Goal: Task Accomplishment & Management: Manage account settings

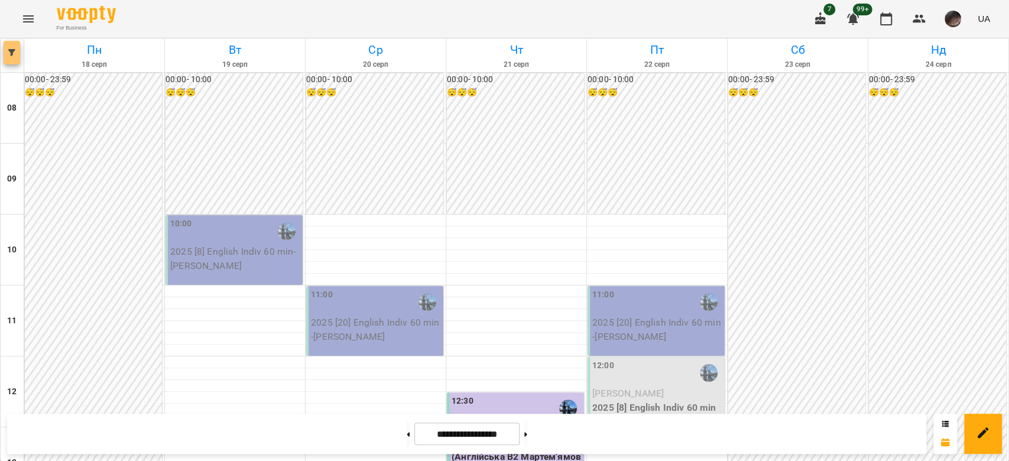
click at [8, 50] on icon "button" at bounding box center [11, 52] width 7 height 7
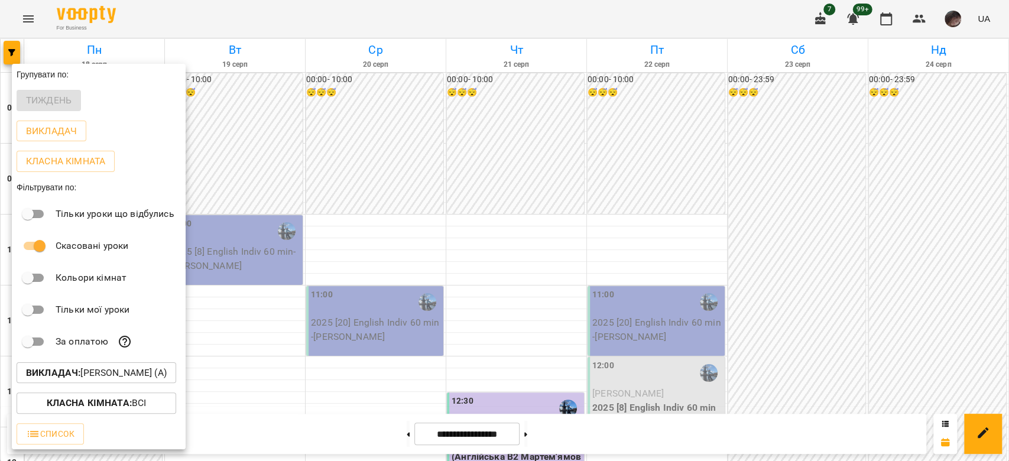
click at [104, 371] on p "Викладач : [PERSON_NAME] (а)" at bounding box center [96, 373] width 141 height 14
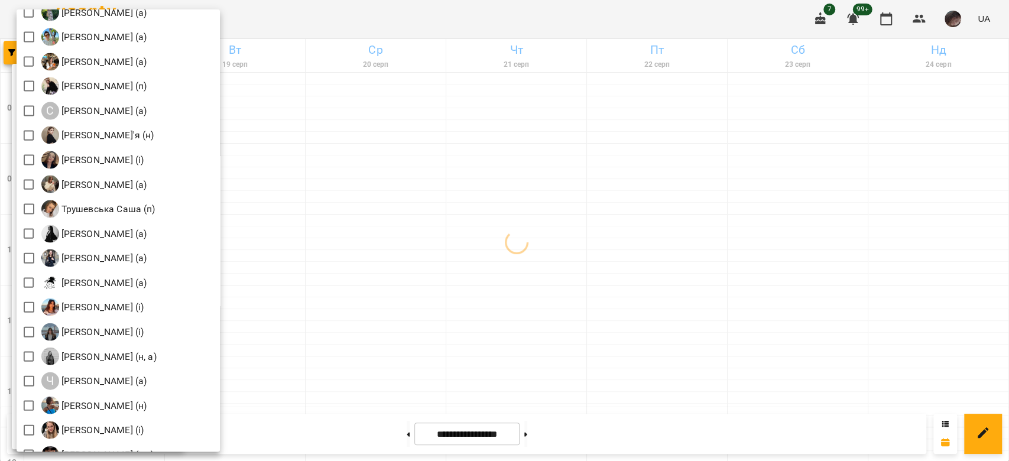
scroll to position [1673, 0]
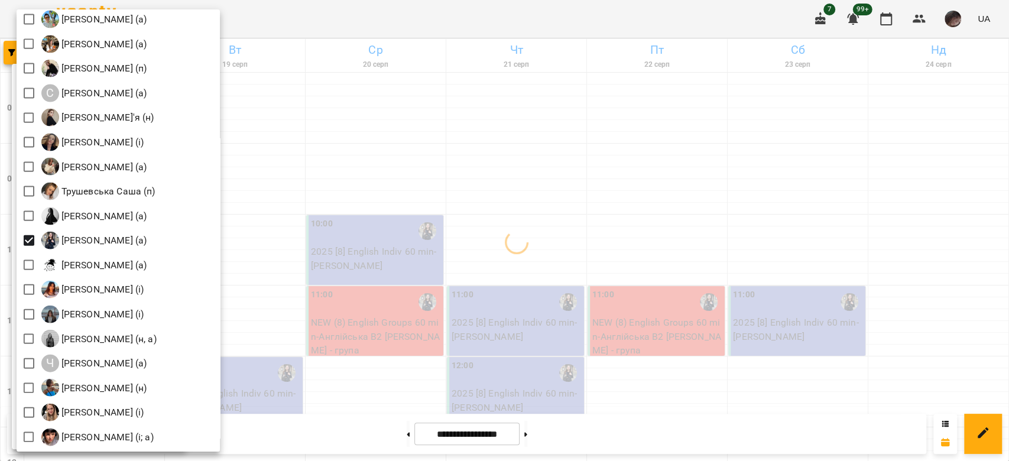
click at [402, 203] on div at bounding box center [504, 230] width 1009 height 461
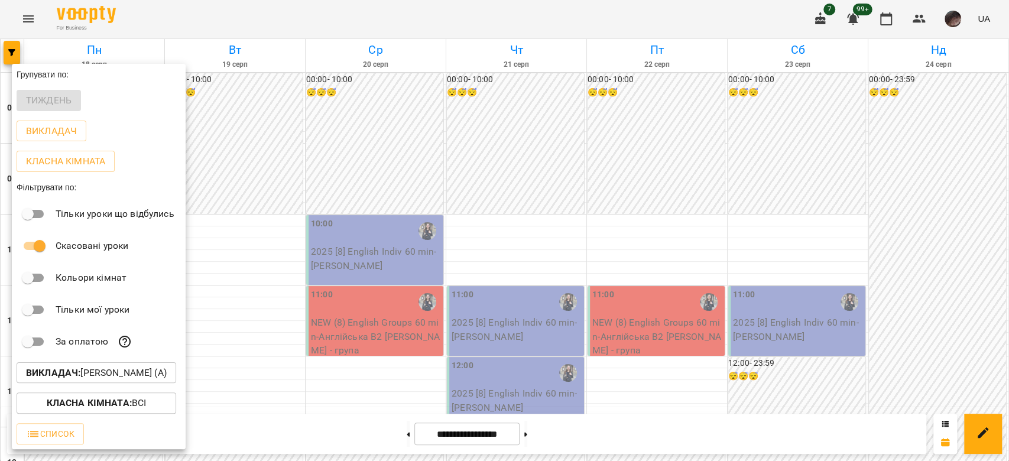
click at [397, 187] on div at bounding box center [504, 230] width 1009 height 461
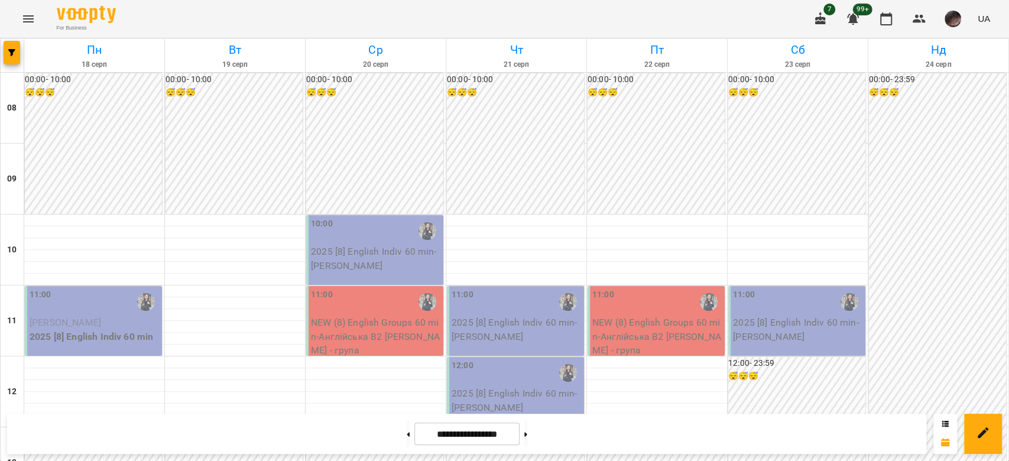
scroll to position [473, 0]
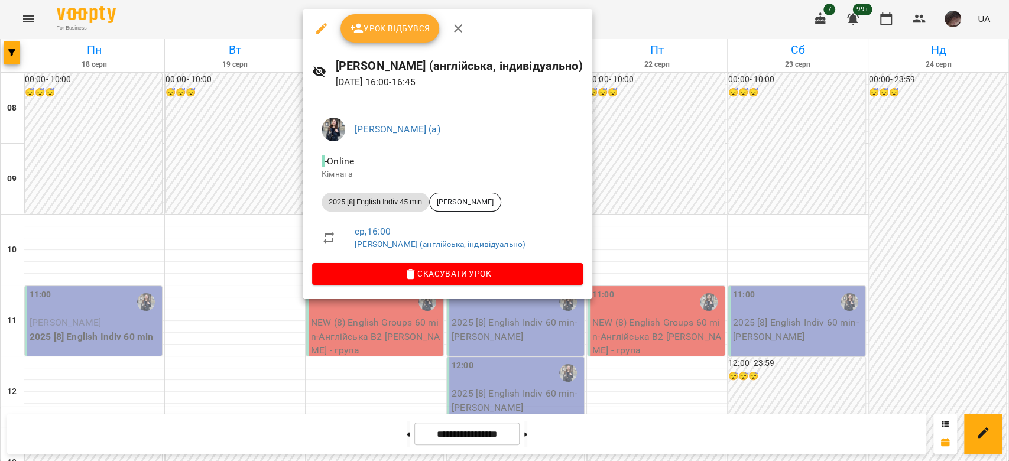
click at [642, 217] on div at bounding box center [504, 230] width 1009 height 461
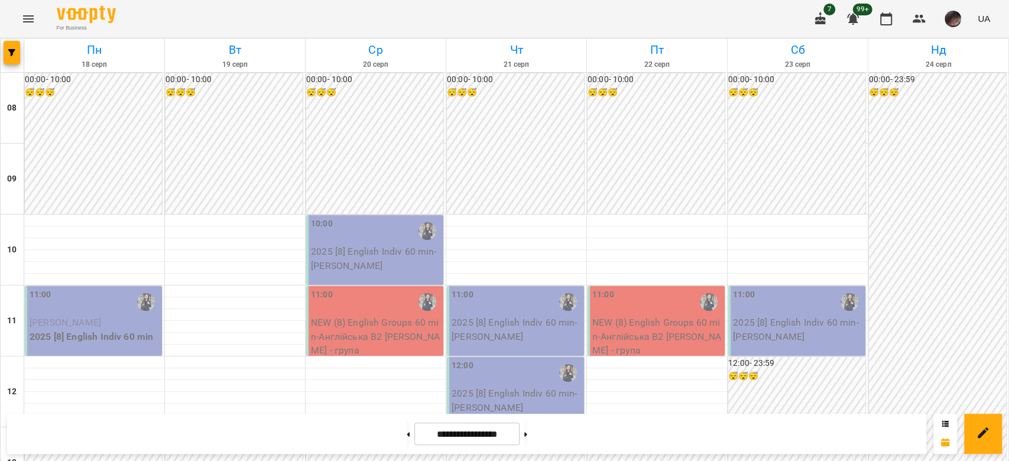
scroll to position [79, 0]
click at [6, 54] on span "button" at bounding box center [12, 52] width 17 height 7
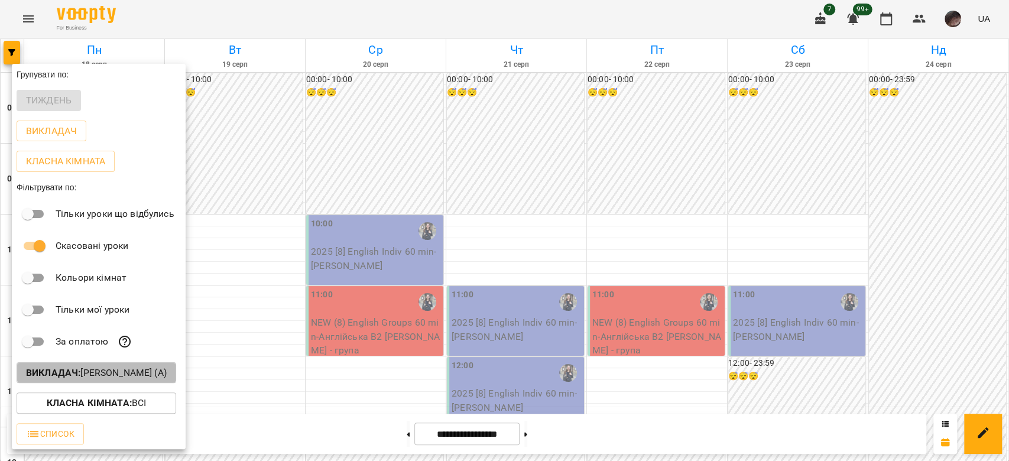
click at [118, 378] on p "Викладач : [PERSON_NAME] (а)" at bounding box center [96, 373] width 141 height 14
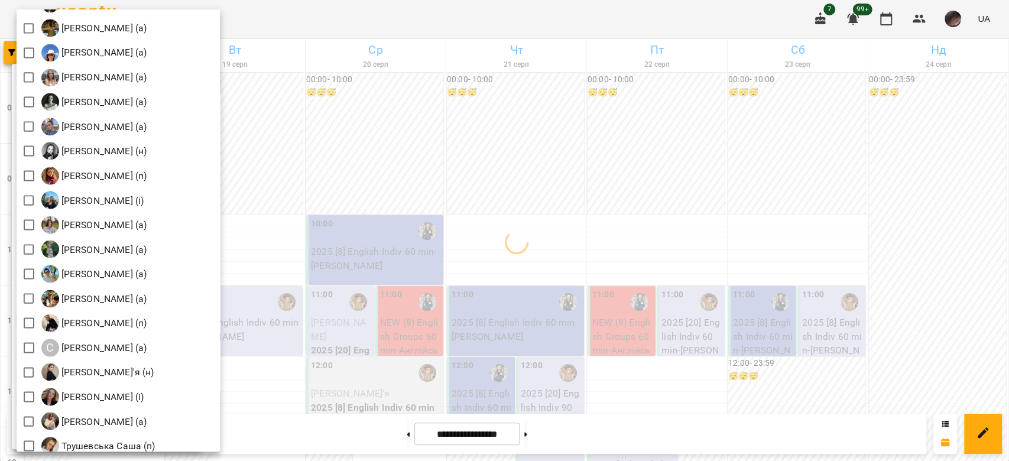
scroll to position [1673, 0]
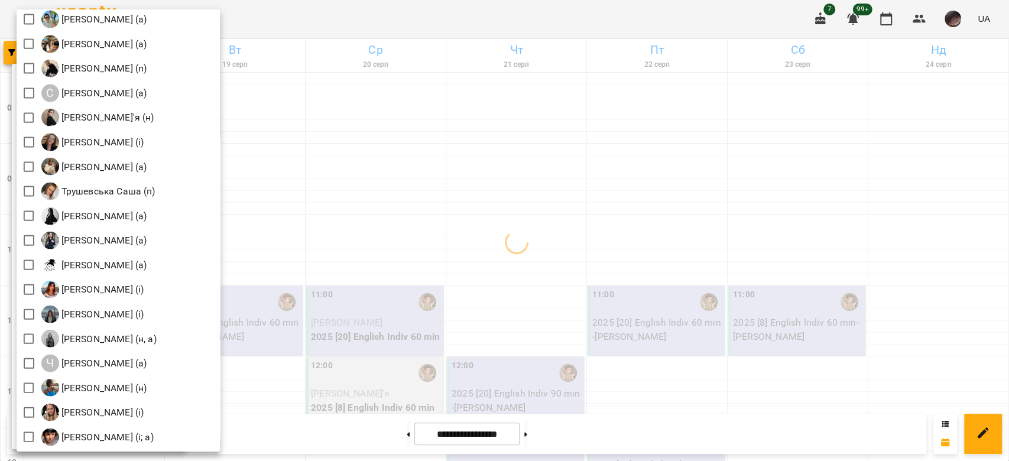
click at [448, 173] on div at bounding box center [504, 230] width 1009 height 461
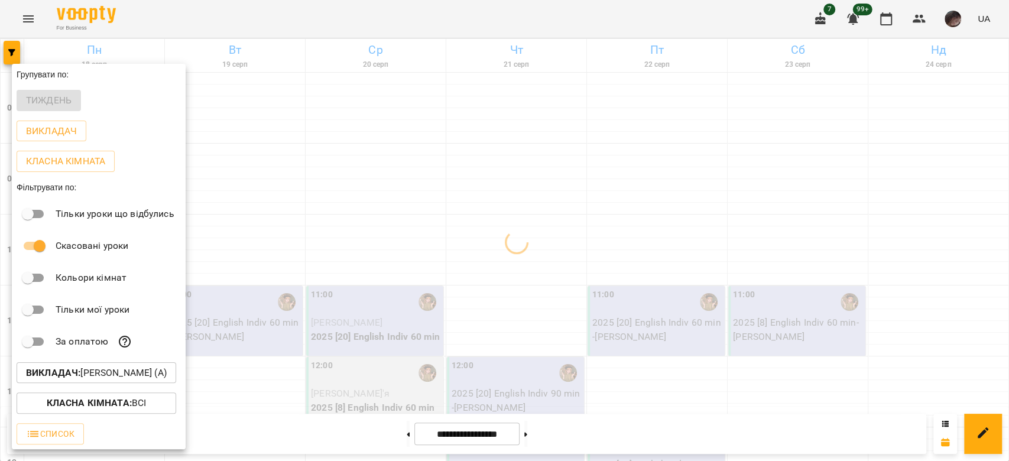
click at [448, 173] on div at bounding box center [504, 230] width 1009 height 461
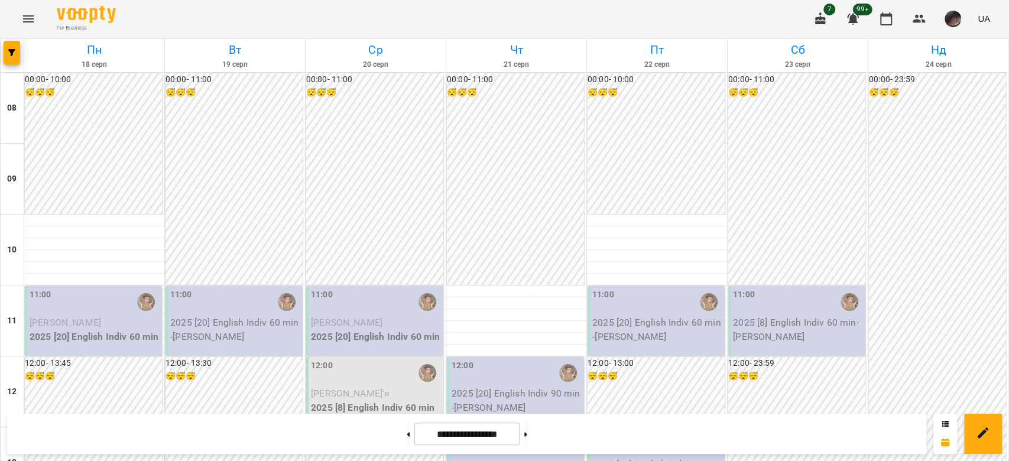
scroll to position [709, 0]
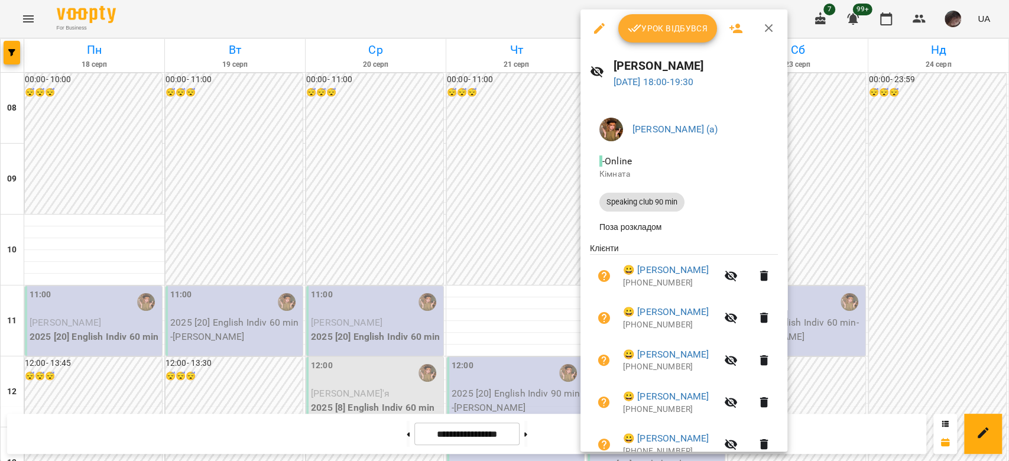
click at [602, 37] on button "button" at bounding box center [599, 28] width 28 height 28
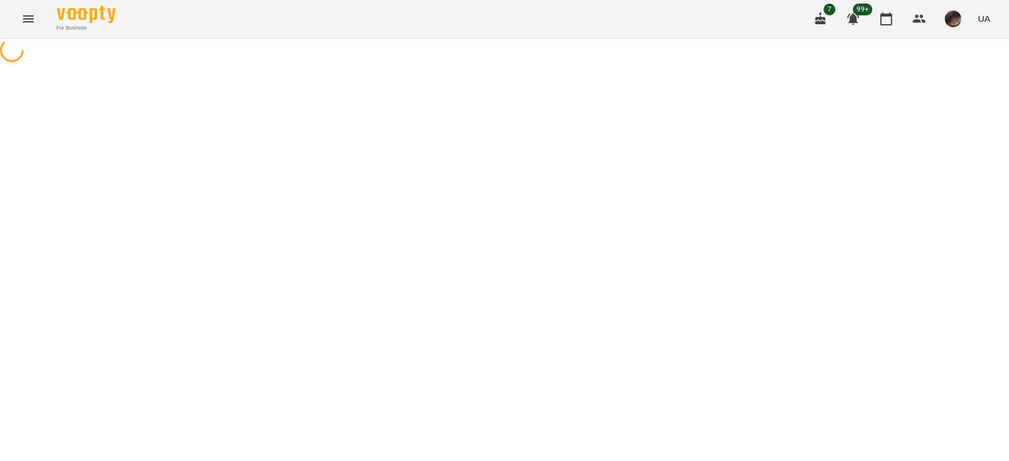
select select "**********"
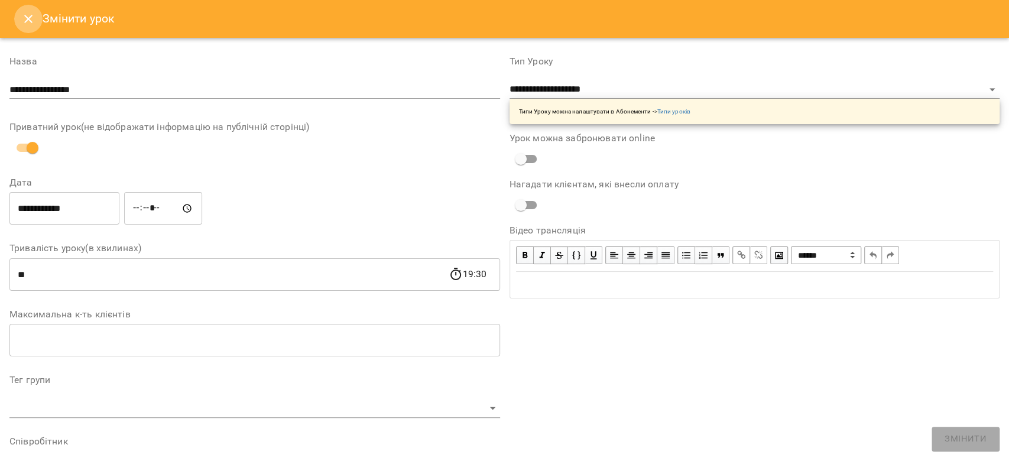
click at [20, 22] on button "Close" at bounding box center [28, 19] width 28 height 28
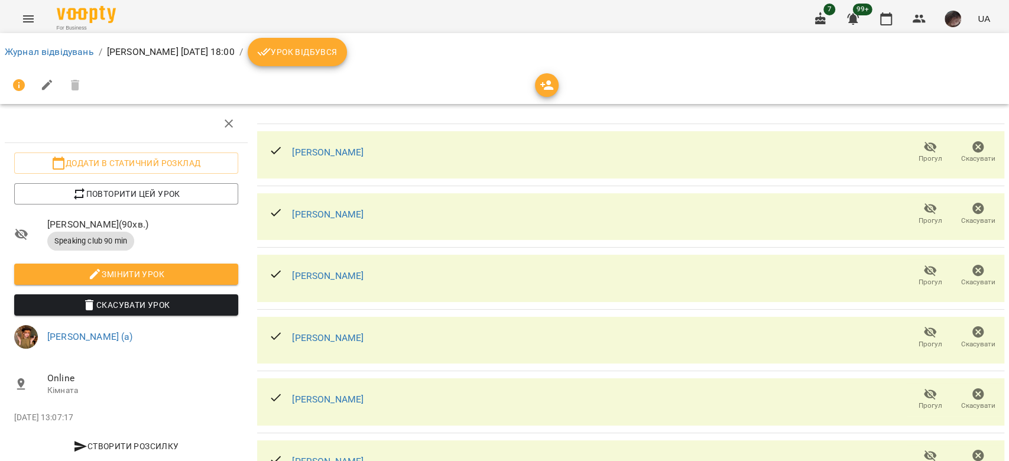
click at [548, 80] on icon "button" at bounding box center [547, 85] width 14 height 14
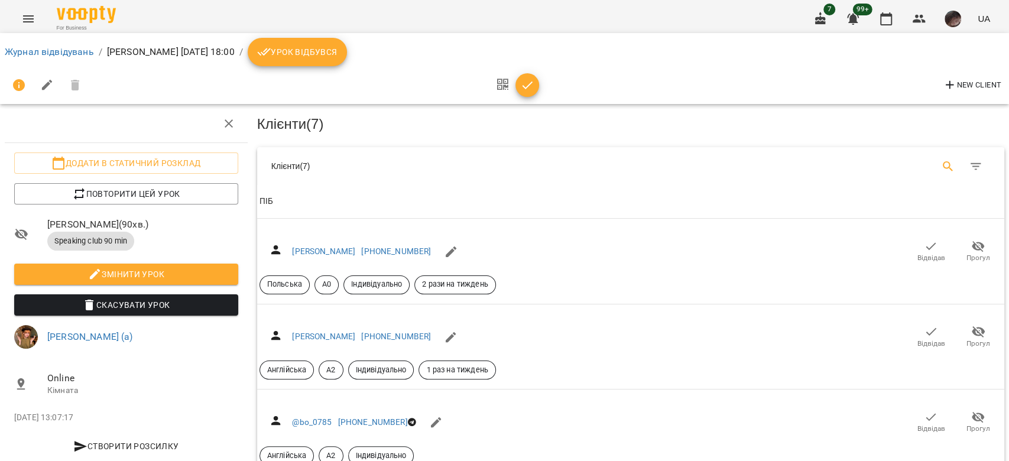
click at [934, 163] on button "Search" at bounding box center [948, 166] width 28 height 28
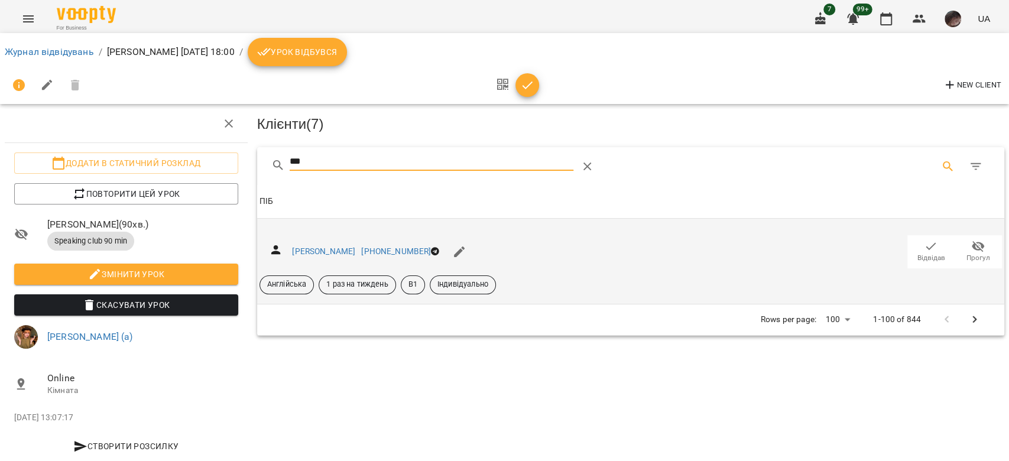
type input "***"
click at [928, 257] on span "Відвідав" at bounding box center [931, 258] width 28 height 10
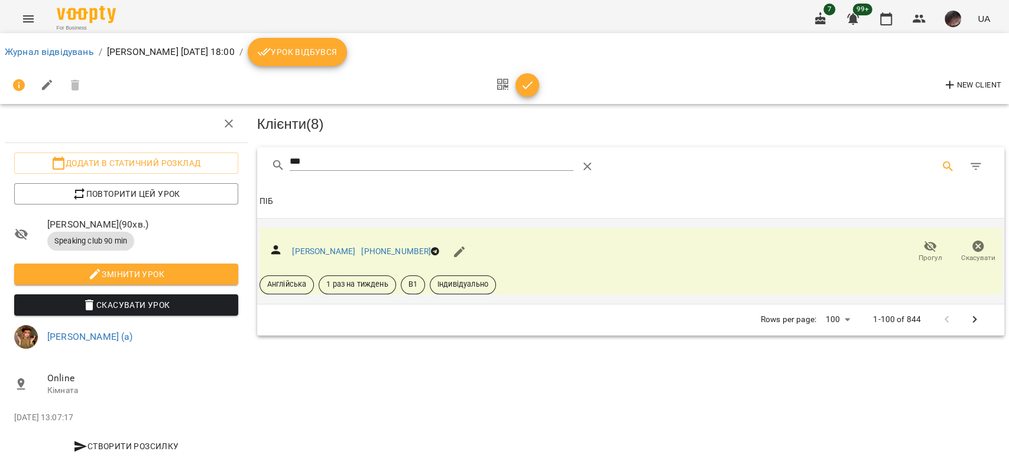
click at [525, 82] on icon "button" at bounding box center [527, 85] width 14 height 14
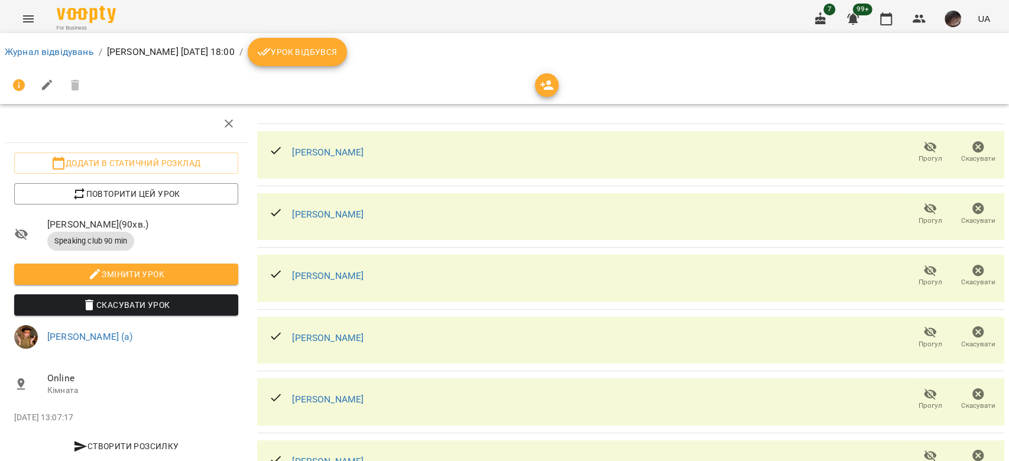
click at [50, 59] on ol "Журнал відвідувань / [PERSON_NAME][DATE] 18:00 / Урок відбувся" at bounding box center [504, 52] width 999 height 28
click at [62, 51] on link "Журнал відвідувань" at bounding box center [49, 51] width 89 height 11
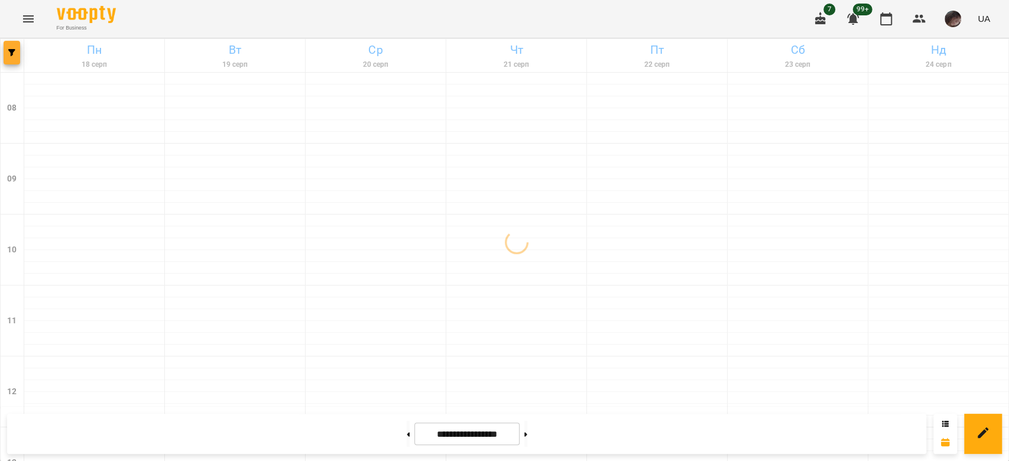
click at [7, 60] on button "button" at bounding box center [12, 53] width 17 height 24
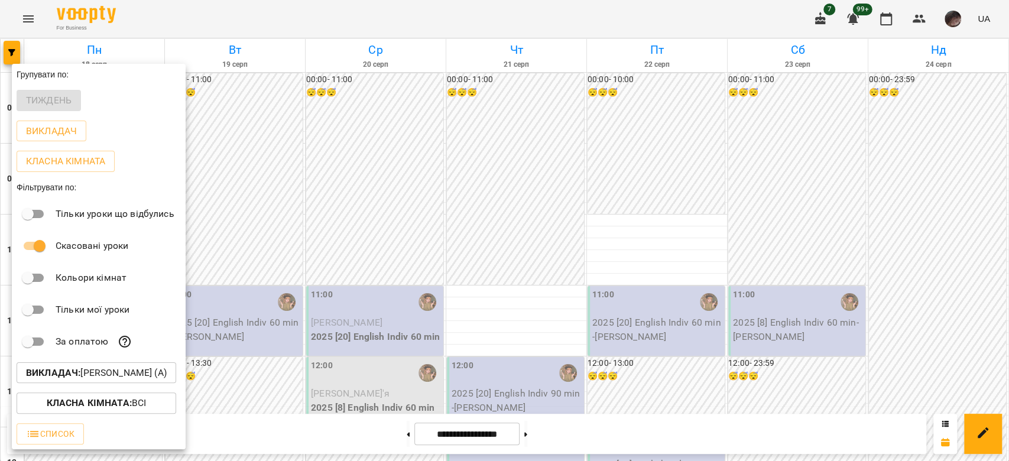
click at [80, 374] on b "Викладач :" at bounding box center [53, 372] width 54 height 11
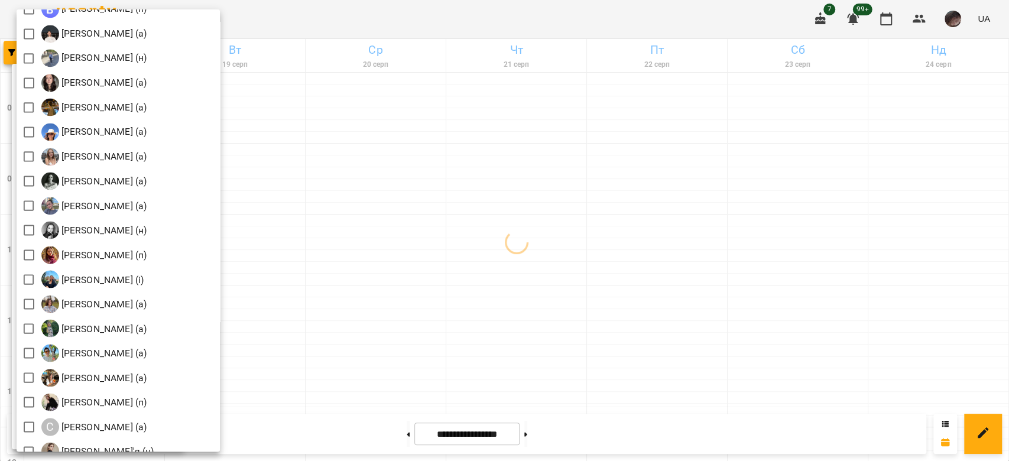
scroll to position [1418, 0]
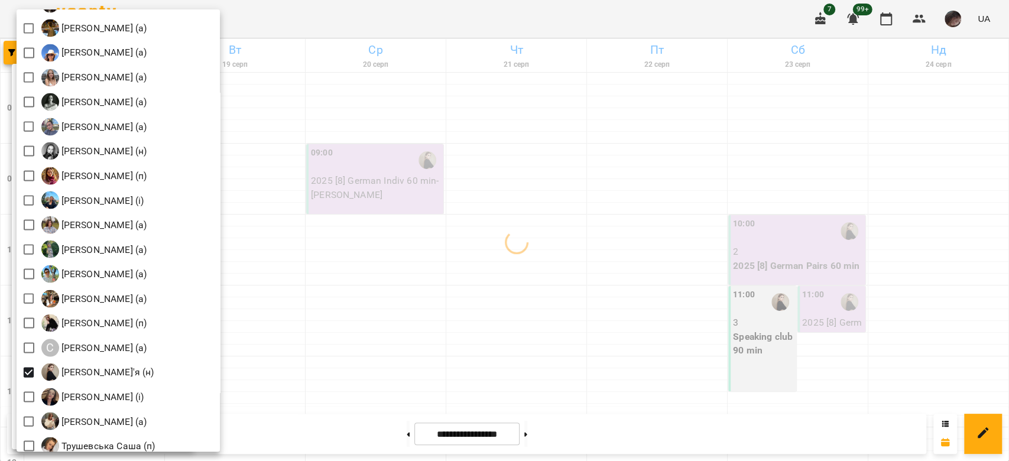
click at [415, 217] on div at bounding box center [504, 230] width 1009 height 461
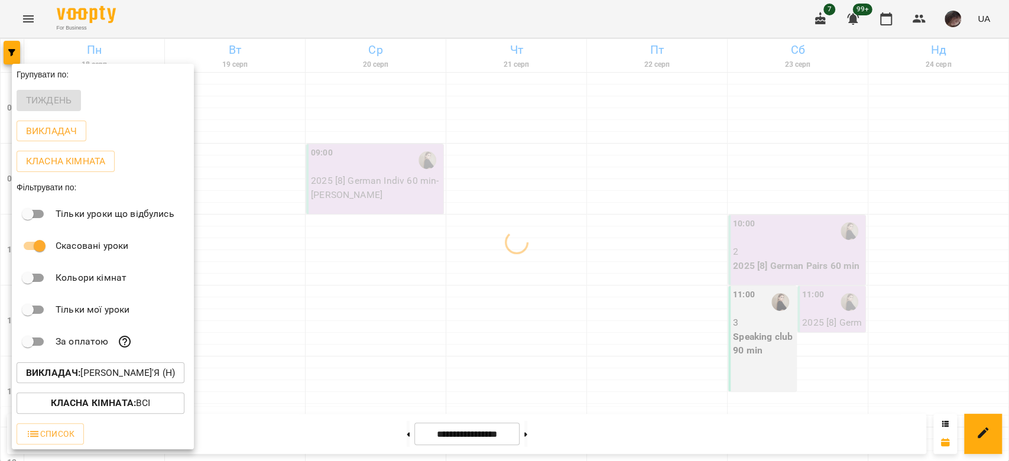
click at [560, 201] on div at bounding box center [504, 230] width 1009 height 461
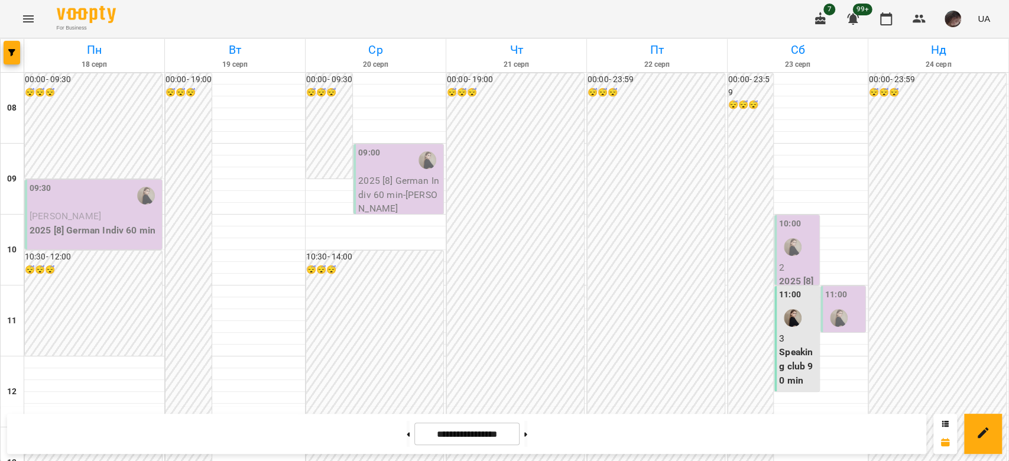
click at [834, 311] on img "Студенко Дар'я (н)" at bounding box center [839, 318] width 18 height 18
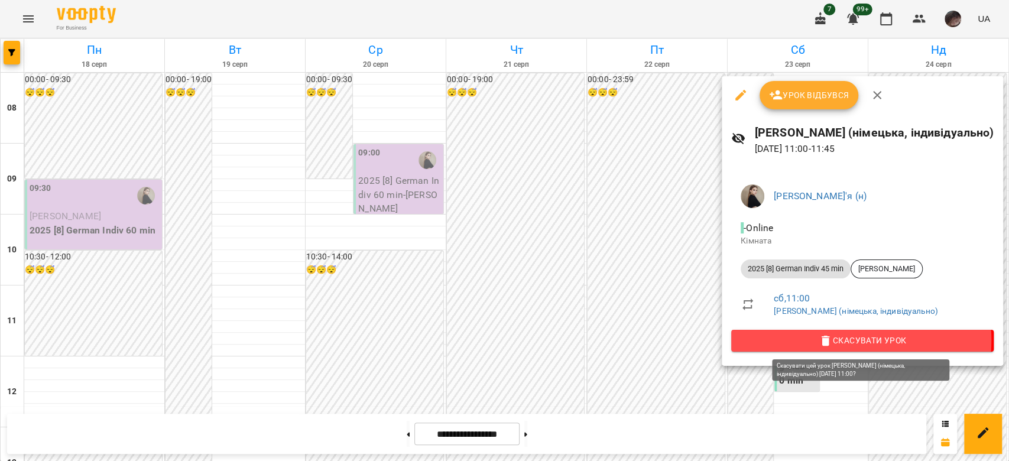
click at [823, 340] on icon "button" at bounding box center [826, 341] width 8 height 11
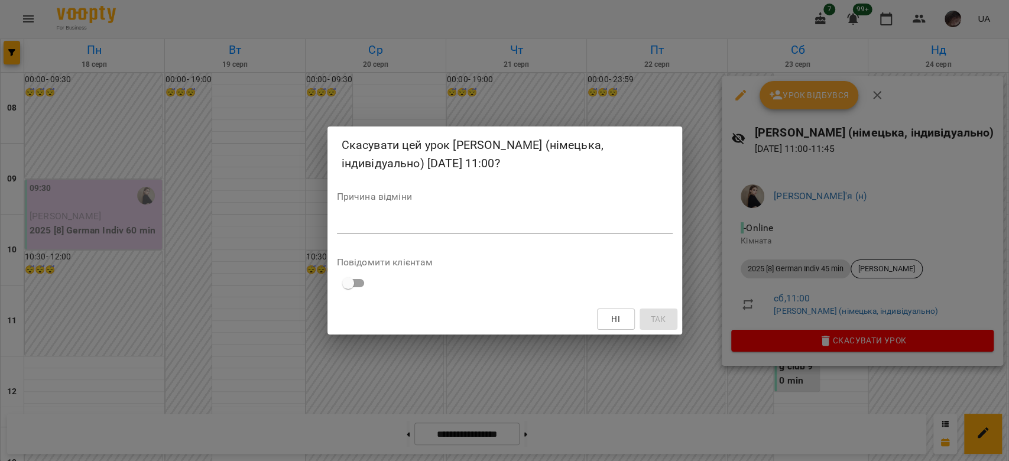
click at [642, 232] on div "*" at bounding box center [505, 224] width 336 height 19
type textarea "*"
click at [644, 313] on button "Так" at bounding box center [658, 319] width 38 height 21
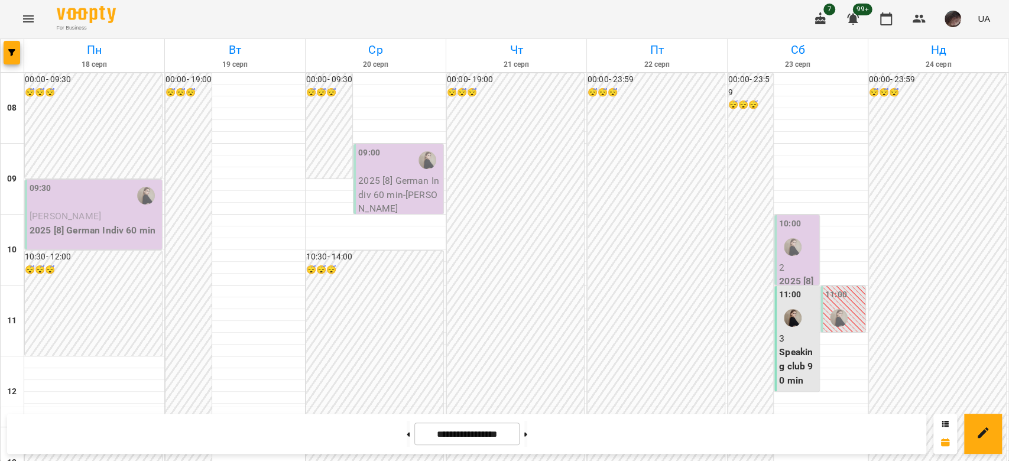
scroll to position [709, 0]
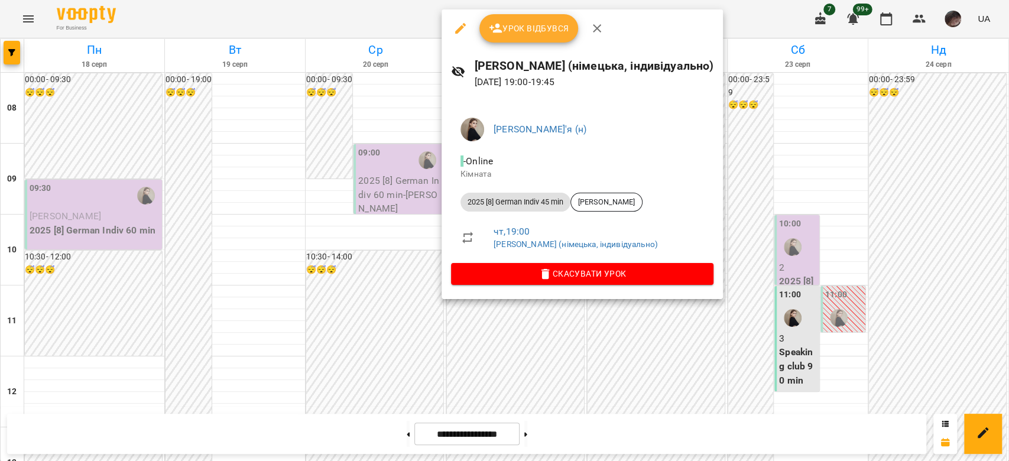
click at [791, 253] on div at bounding box center [504, 230] width 1009 height 461
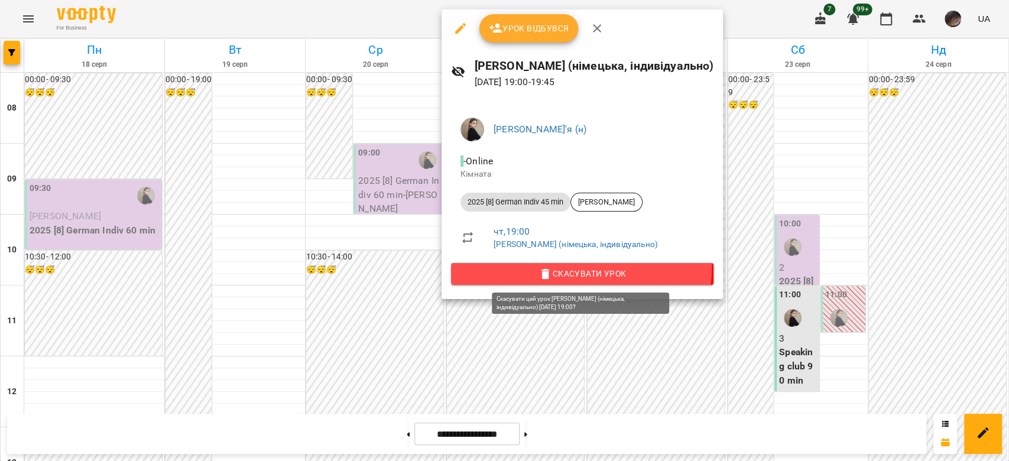
click at [548, 267] on icon "button" at bounding box center [545, 274] width 14 height 14
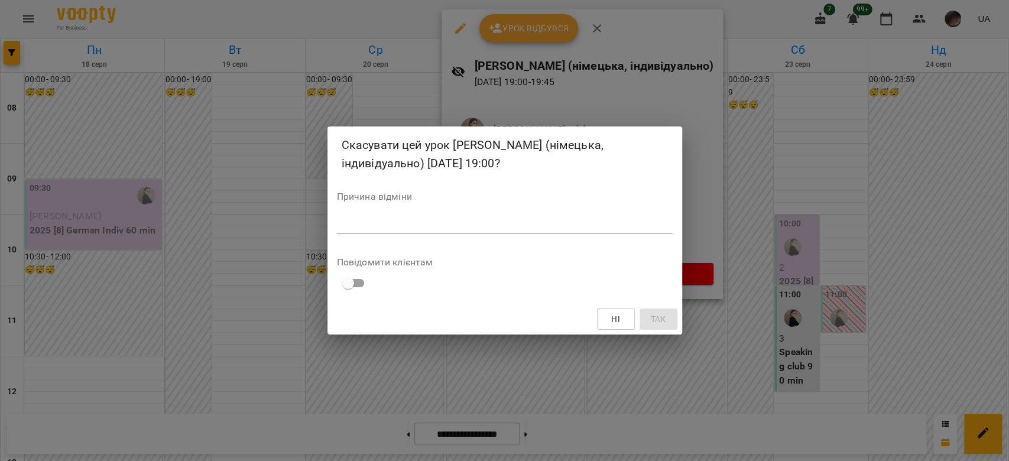
click at [582, 218] on div "*" at bounding box center [505, 224] width 336 height 19
type textarea "*"
click at [652, 314] on span "Так" at bounding box center [657, 319] width 15 height 14
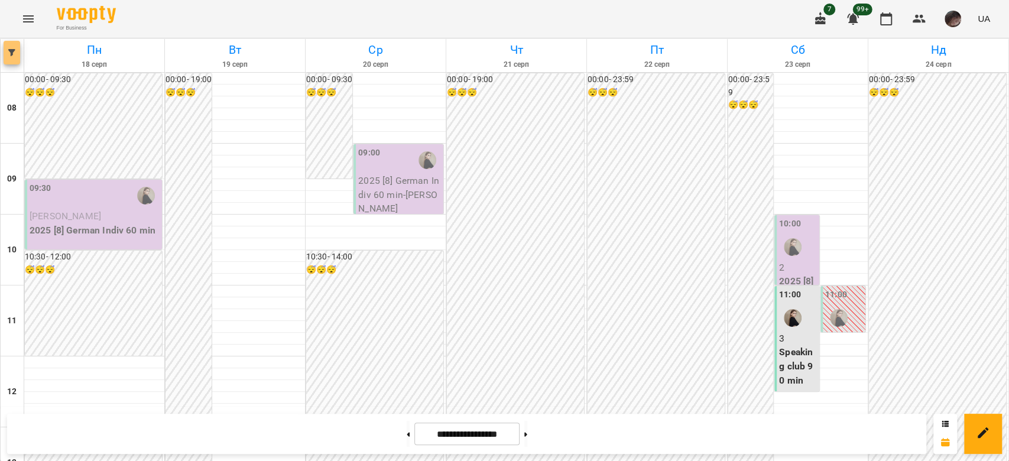
click at [8, 53] on icon "button" at bounding box center [11, 52] width 7 height 7
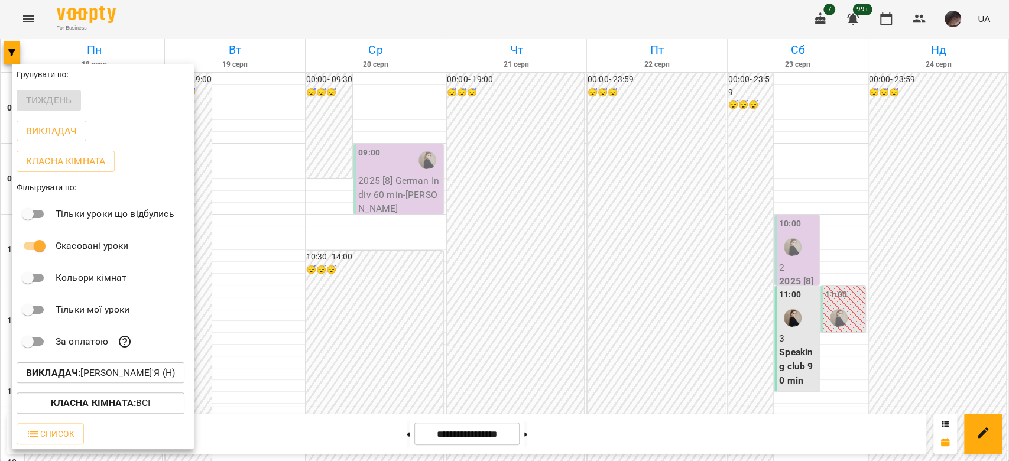
click at [97, 372] on p "Викладач : [PERSON_NAME]'я (н)" at bounding box center [100, 373] width 149 height 14
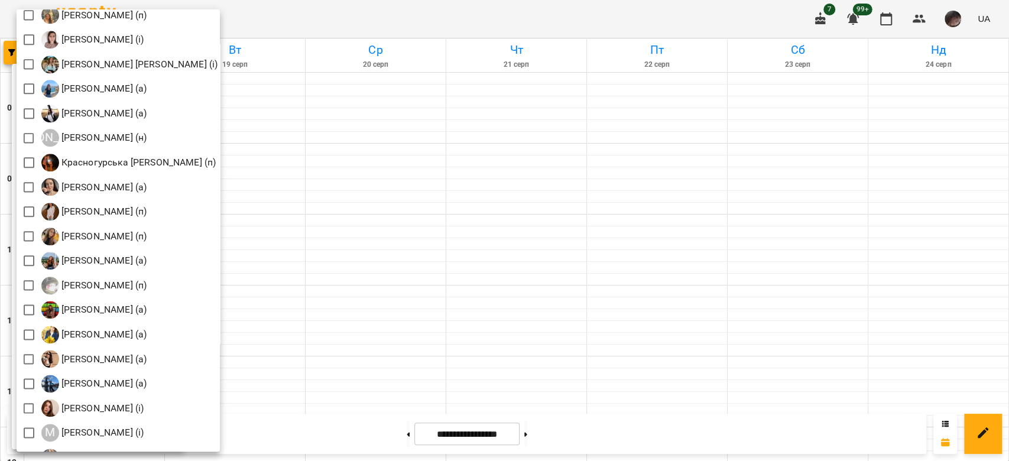
scroll to position [788, 0]
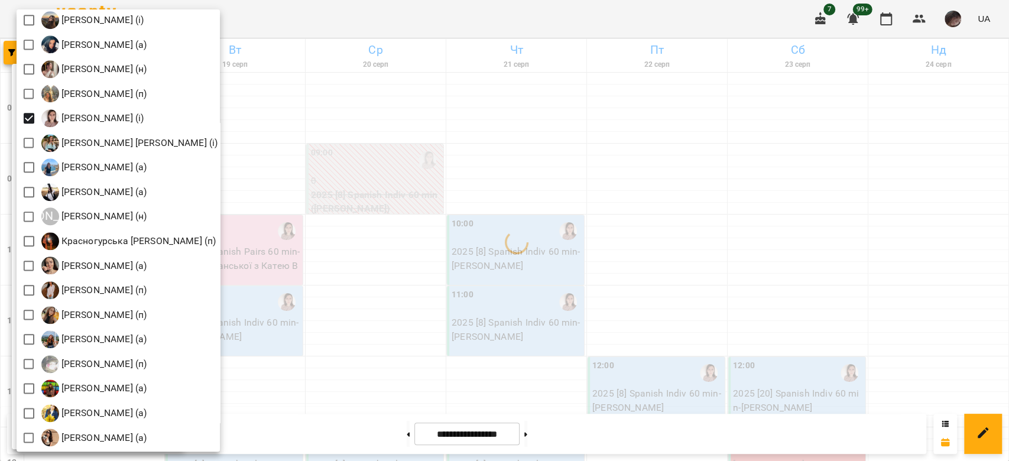
click at [364, 180] on div at bounding box center [504, 230] width 1009 height 461
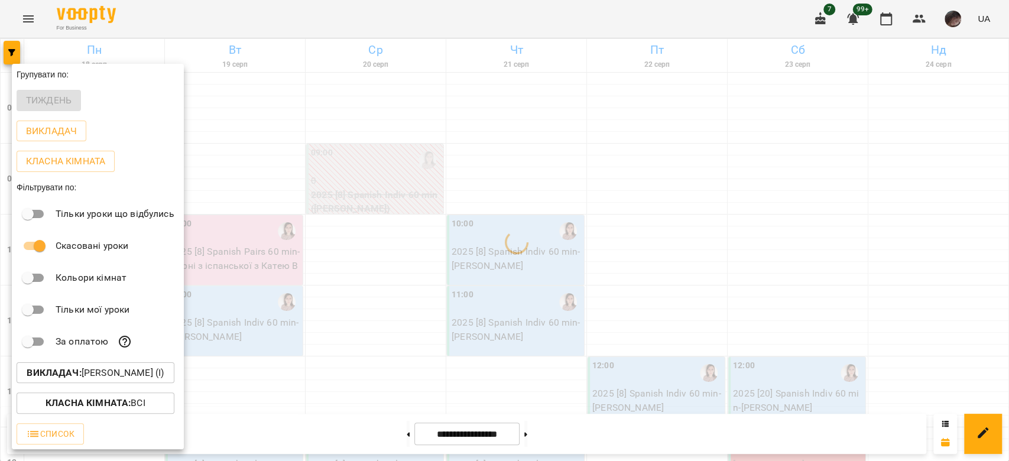
click at [364, 180] on div at bounding box center [504, 230] width 1009 height 461
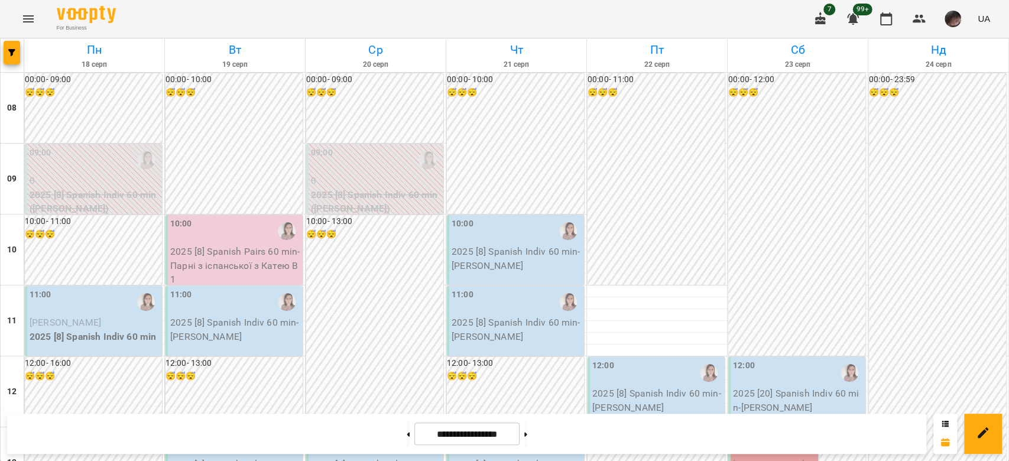
scroll to position [394, 0]
click at [14, 51] on icon "button" at bounding box center [11, 52] width 7 height 7
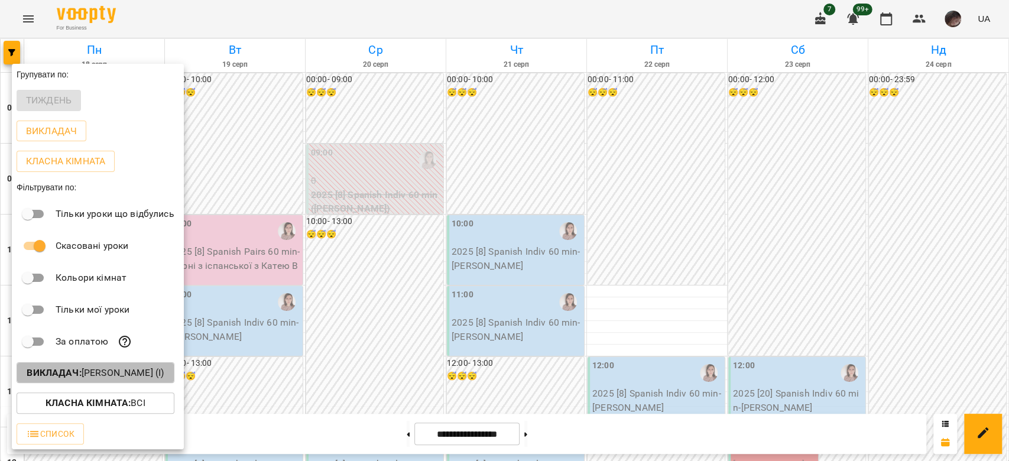
click at [166, 367] on button "Викладач : [PERSON_NAME] (і)" at bounding box center [96, 372] width 158 height 21
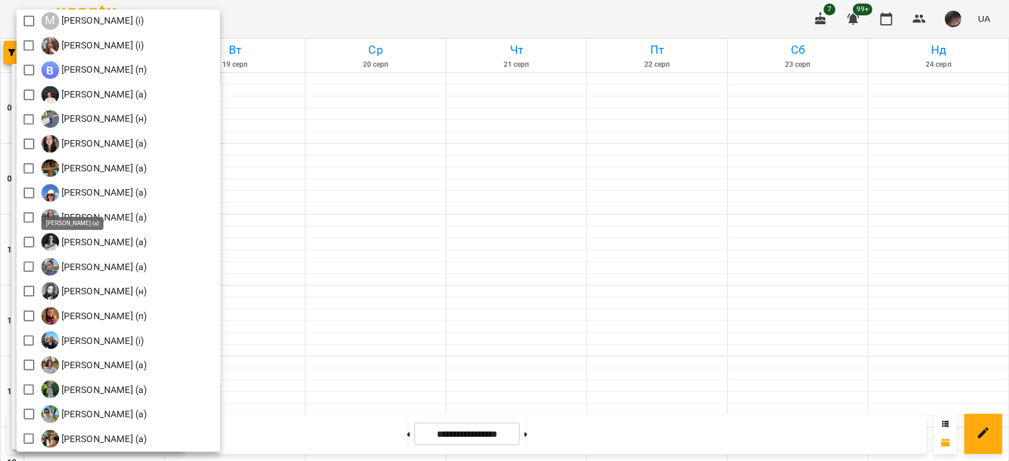
scroll to position [1121, 0]
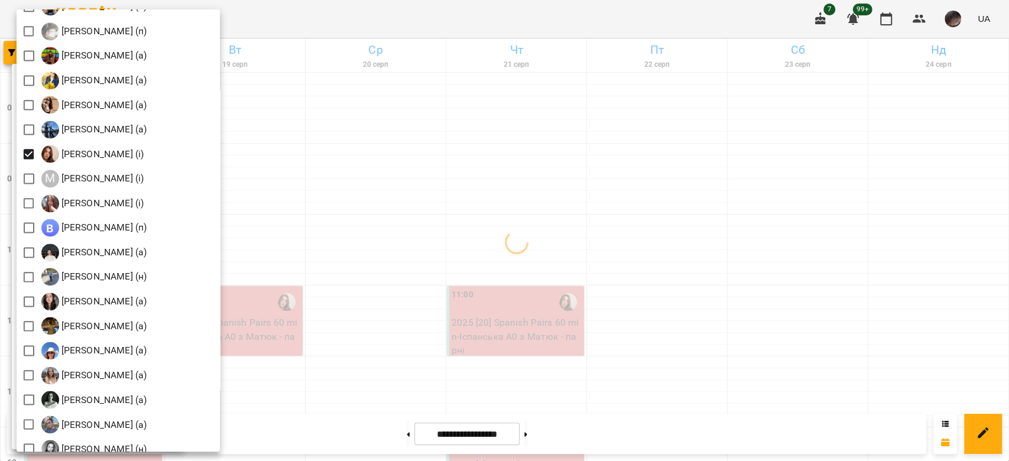
click at [417, 168] on div at bounding box center [504, 230] width 1009 height 461
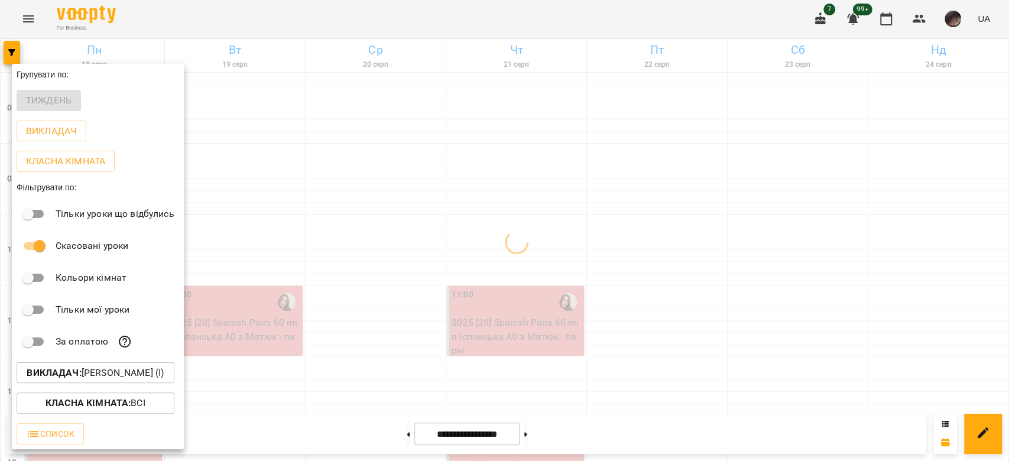
click at [417, 168] on div at bounding box center [504, 230] width 1009 height 461
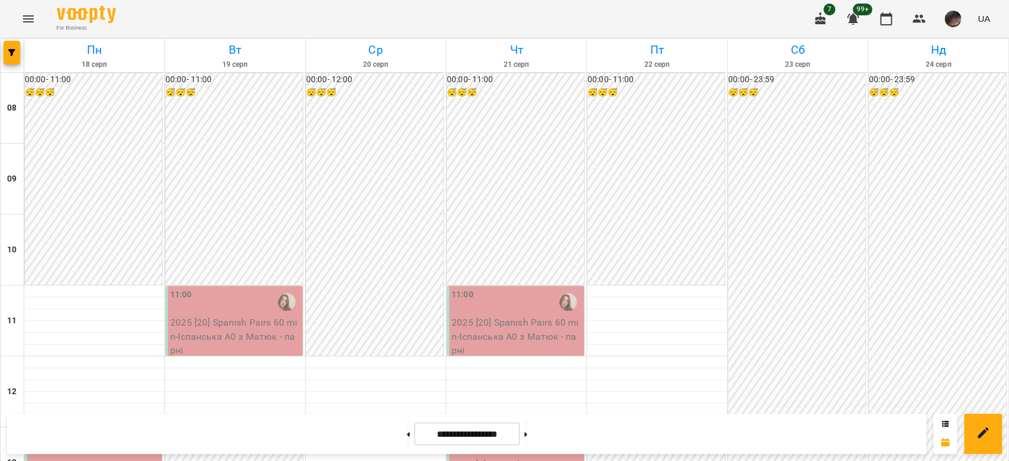
scroll to position [157, 0]
click at [699, 454] on div "**********" at bounding box center [504, 434] width 1009 height 54
click at [194, 316] on p "2025 [20] Spanish Pairs 60 min - Іспанська А0 з Матюк - парні" at bounding box center [235, 337] width 130 height 42
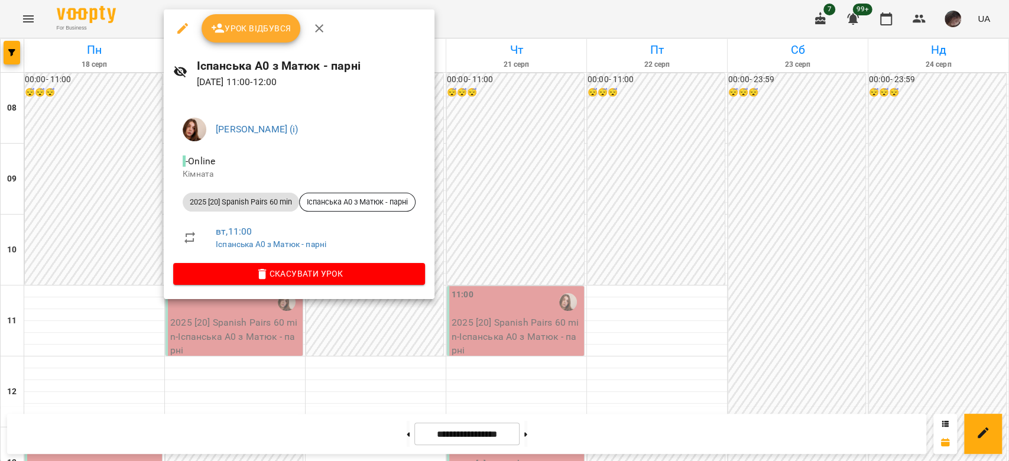
click at [176, 28] on icon "button" at bounding box center [183, 28] width 14 height 14
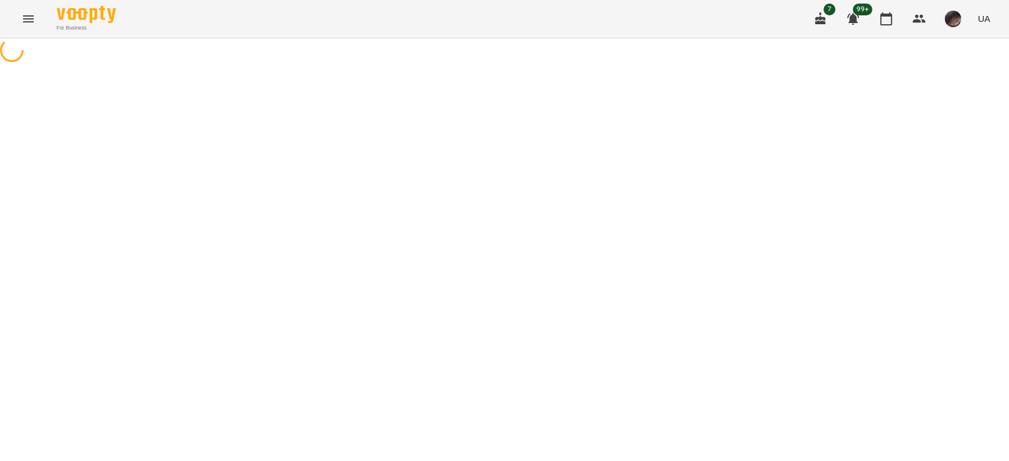
click at [176, 28] on div "For Business 7 99+ UA" at bounding box center [504, 19] width 1009 height 38
select select "**********"
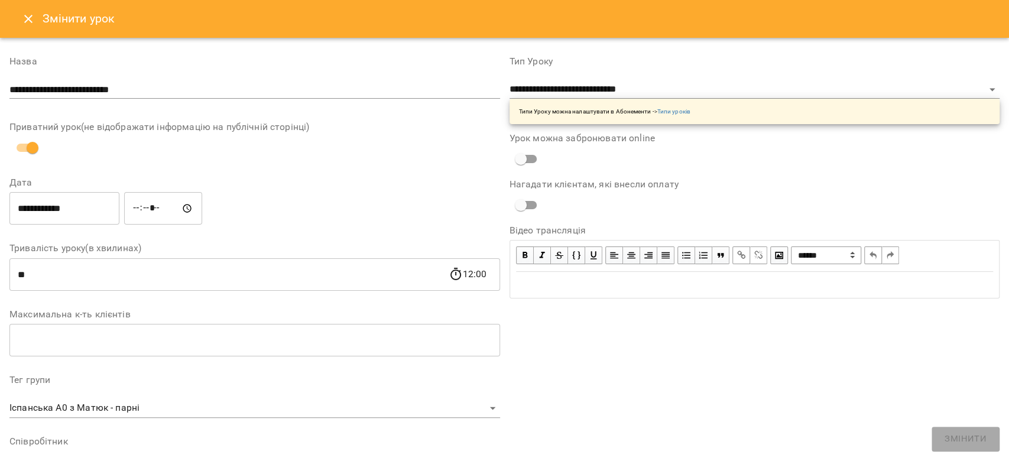
click at [95, 208] on input "**********" at bounding box center [64, 208] width 110 height 33
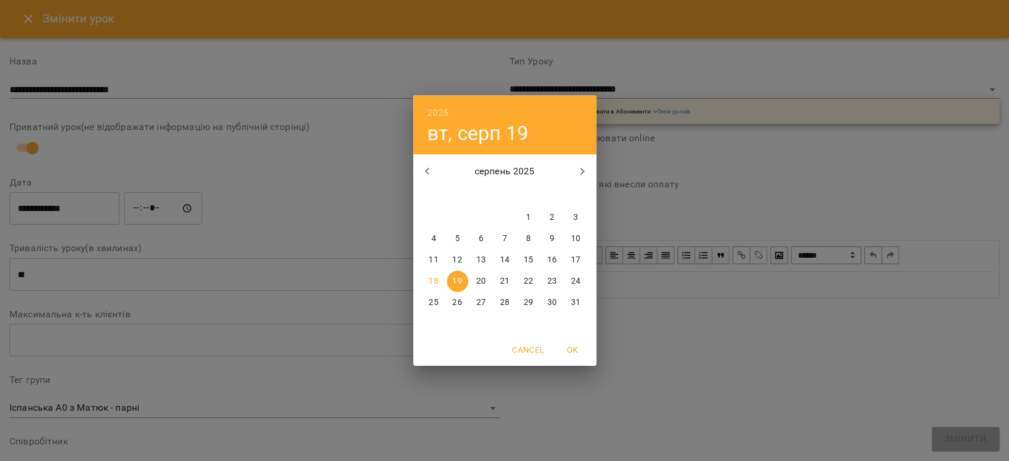
click at [477, 281] on p "20" at bounding box center [480, 281] width 9 height 12
type input "**********"
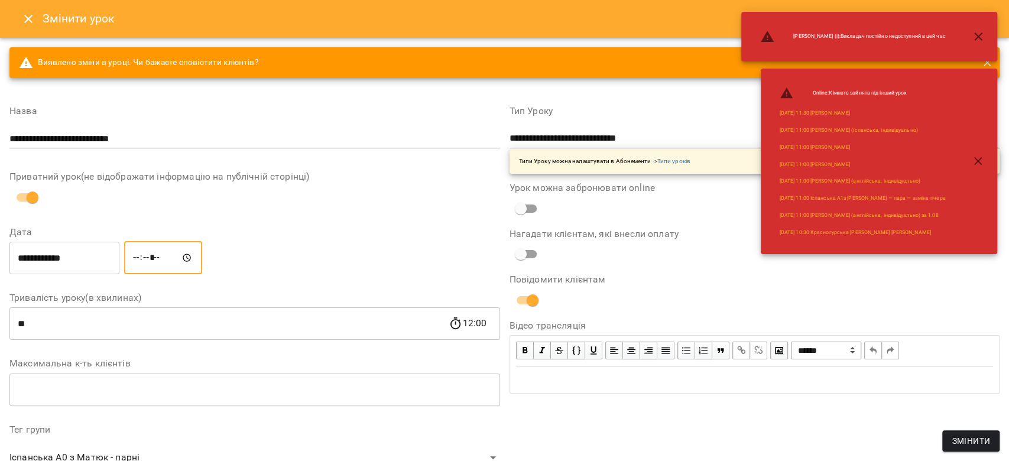
click at [147, 255] on input "*****" at bounding box center [163, 257] width 78 height 33
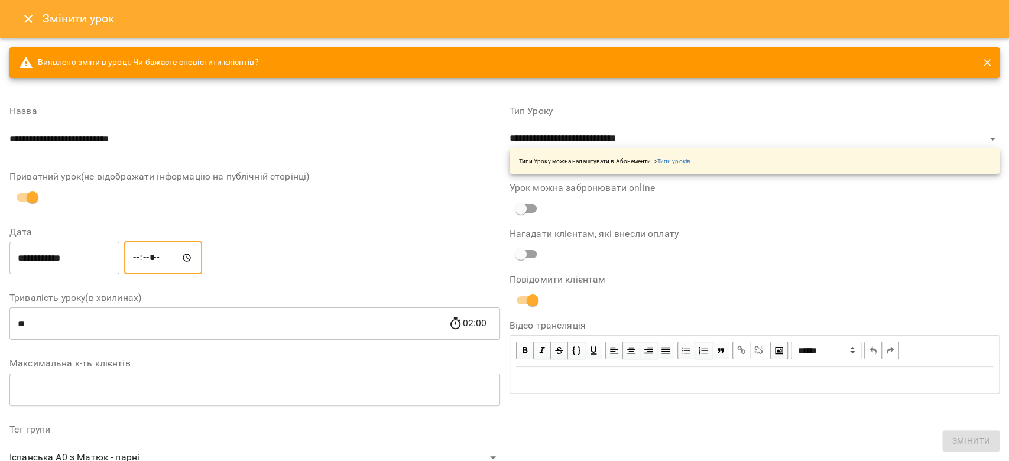
type input "*****"
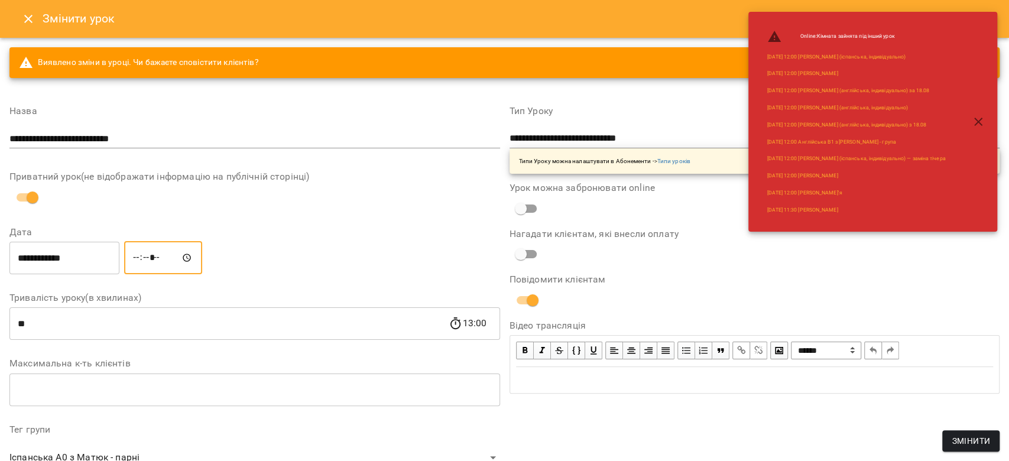
click at [970, 436] on span "Змінити" at bounding box center [971, 441] width 38 height 14
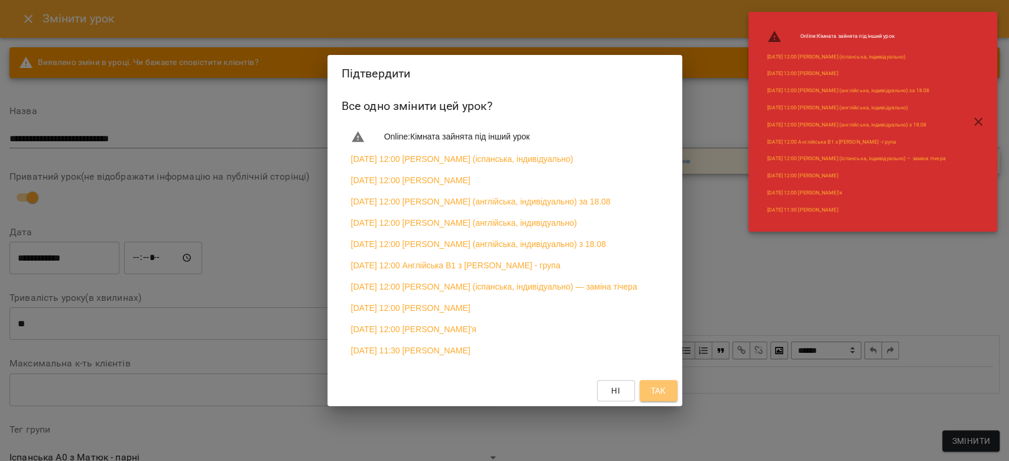
click at [675, 397] on button "Так" at bounding box center [658, 390] width 38 height 21
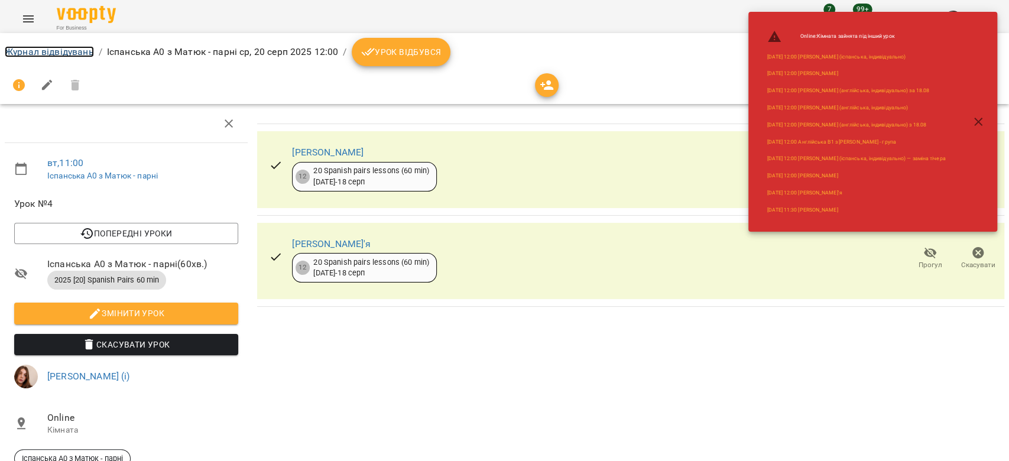
click at [60, 48] on link "Журнал відвідувань" at bounding box center [49, 51] width 89 height 11
click at [60, 48] on div "Журнал відвідувань / Іспанська А0 з Матюк - парні [DATE] 12:00 / Урок відбувся …" at bounding box center [504, 309] width 1009 height 543
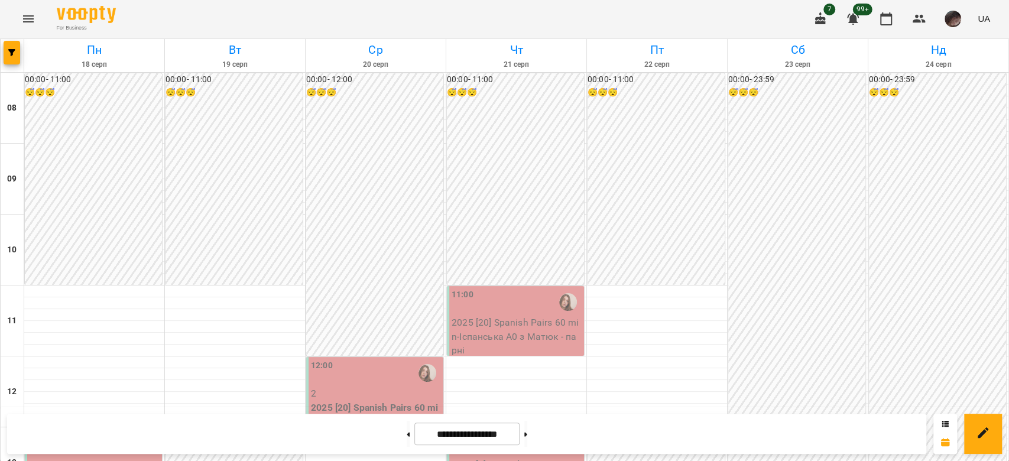
scroll to position [79, 0]
click at [476, 316] on p "2025 [20] Spanish Pairs 60 min - Іспанська А0 з Матюк - парні" at bounding box center [517, 337] width 130 height 42
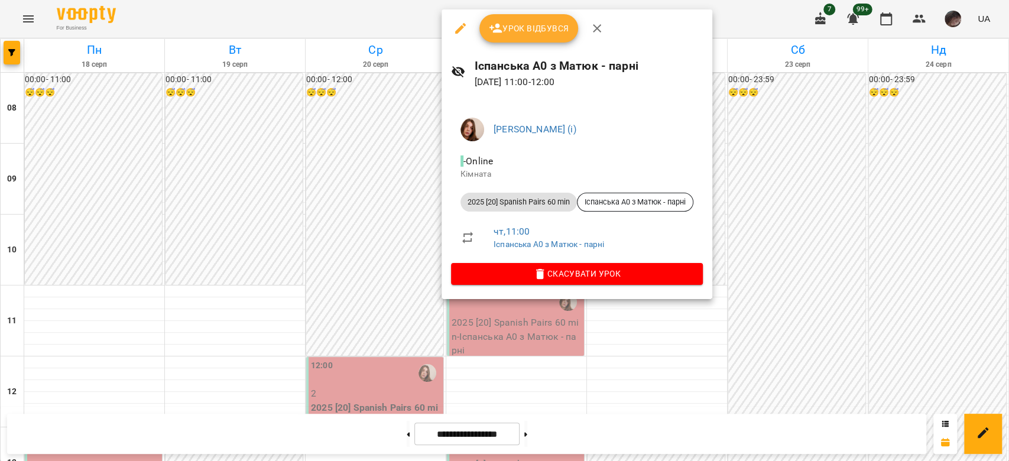
click at [459, 25] on icon "button" at bounding box center [460, 28] width 14 height 14
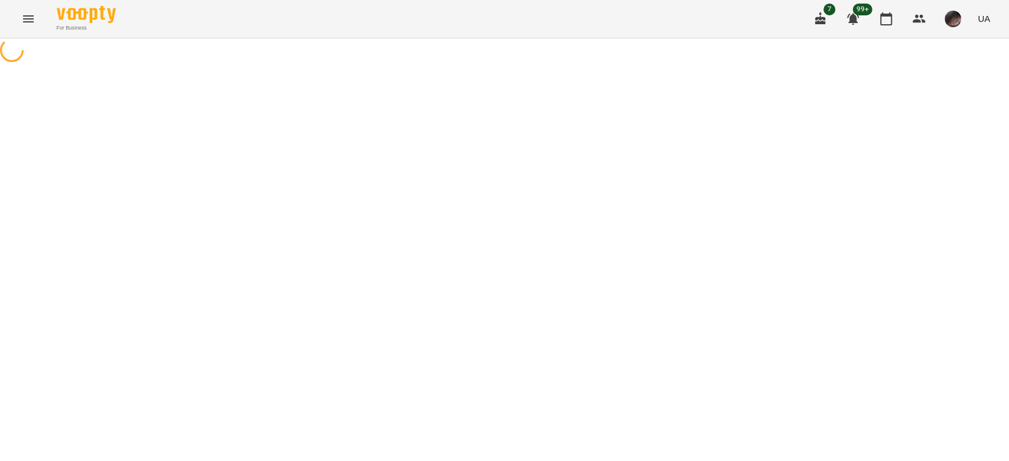
select select "**********"
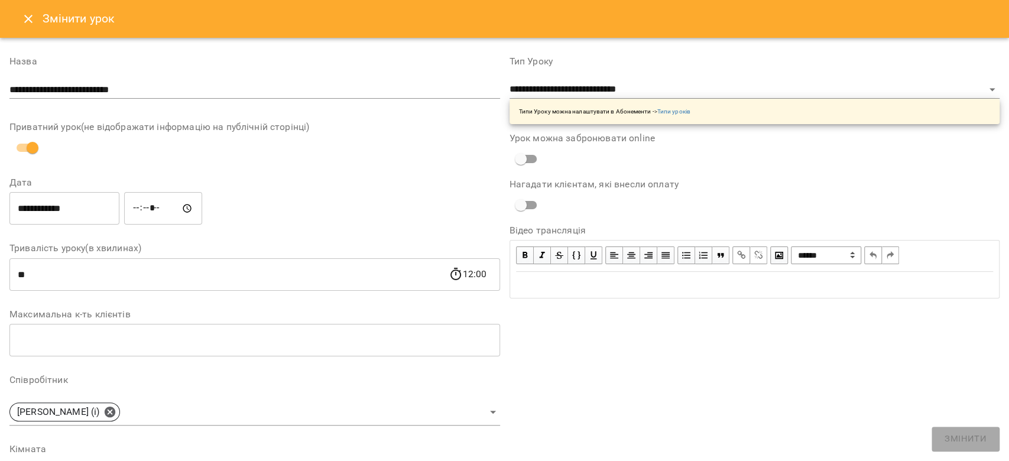
click at [51, 206] on input "**********" at bounding box center [64, 208] width 110 height 33
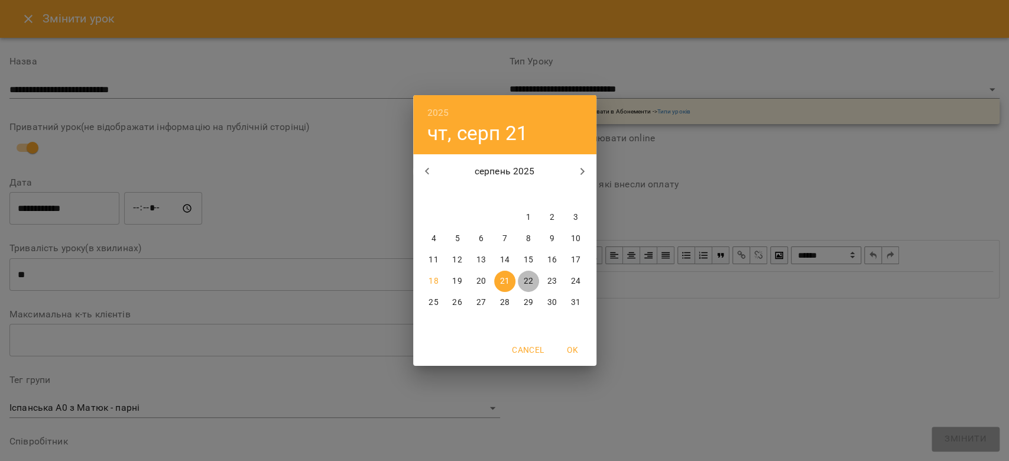
click at [535, 282] on span "22" at bounding box center [528, 281] width 21 height 12
type input "**********"
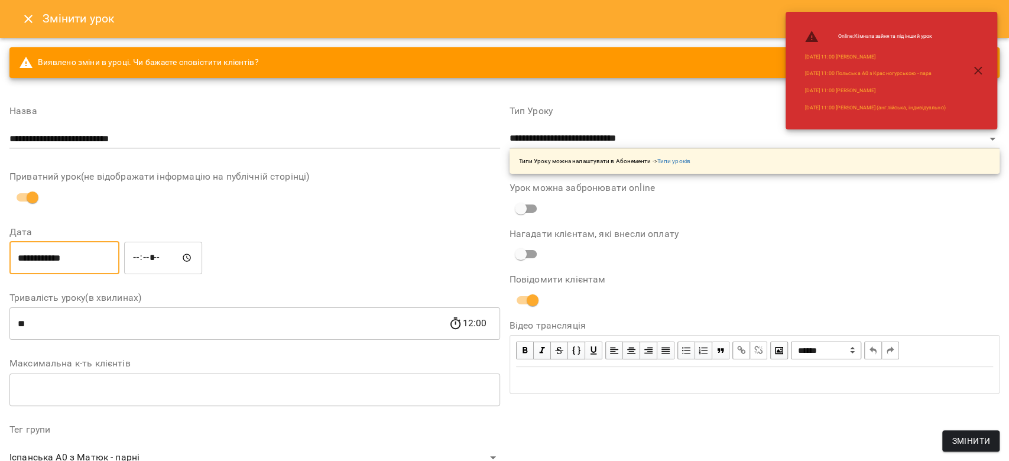
click at [983, 425] on div "**********" at bounding box center [755, 443] width 500 height 702
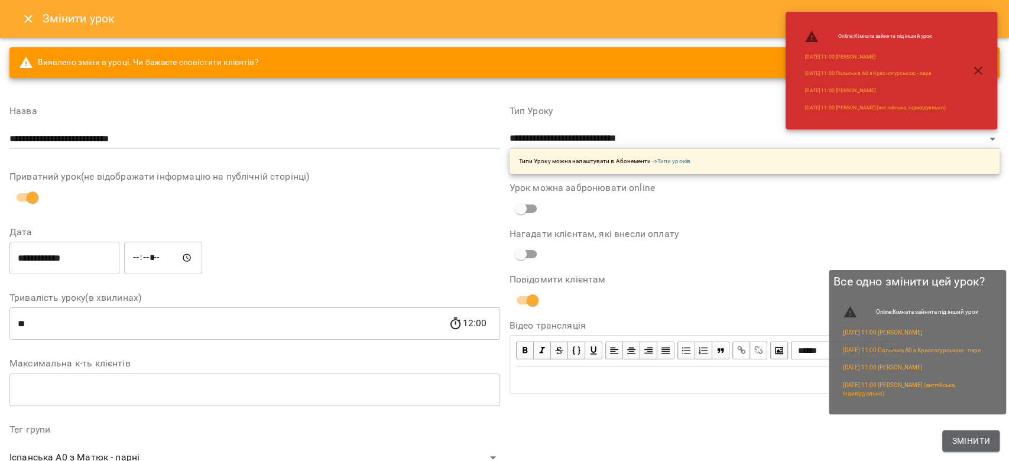
click at [986, 435] on span "Змінити" at bounding box center [971, 441] width 38 height 14
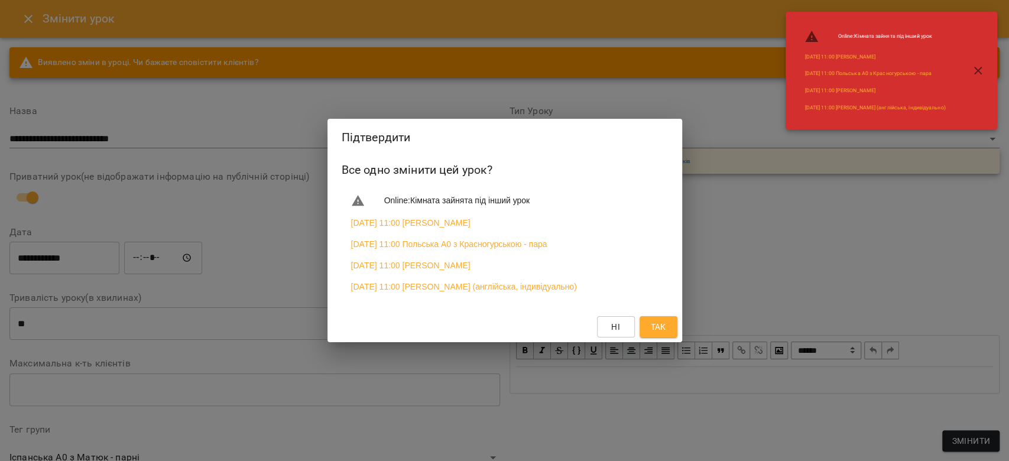
click at [676, 333] on div "Ні Так" at bounding box center [504, 326] width 355 height 31
click at [668, 334] on button "Так" at bounding box center [658, 326] width 38 height 21
